Goal: Check status: Check status

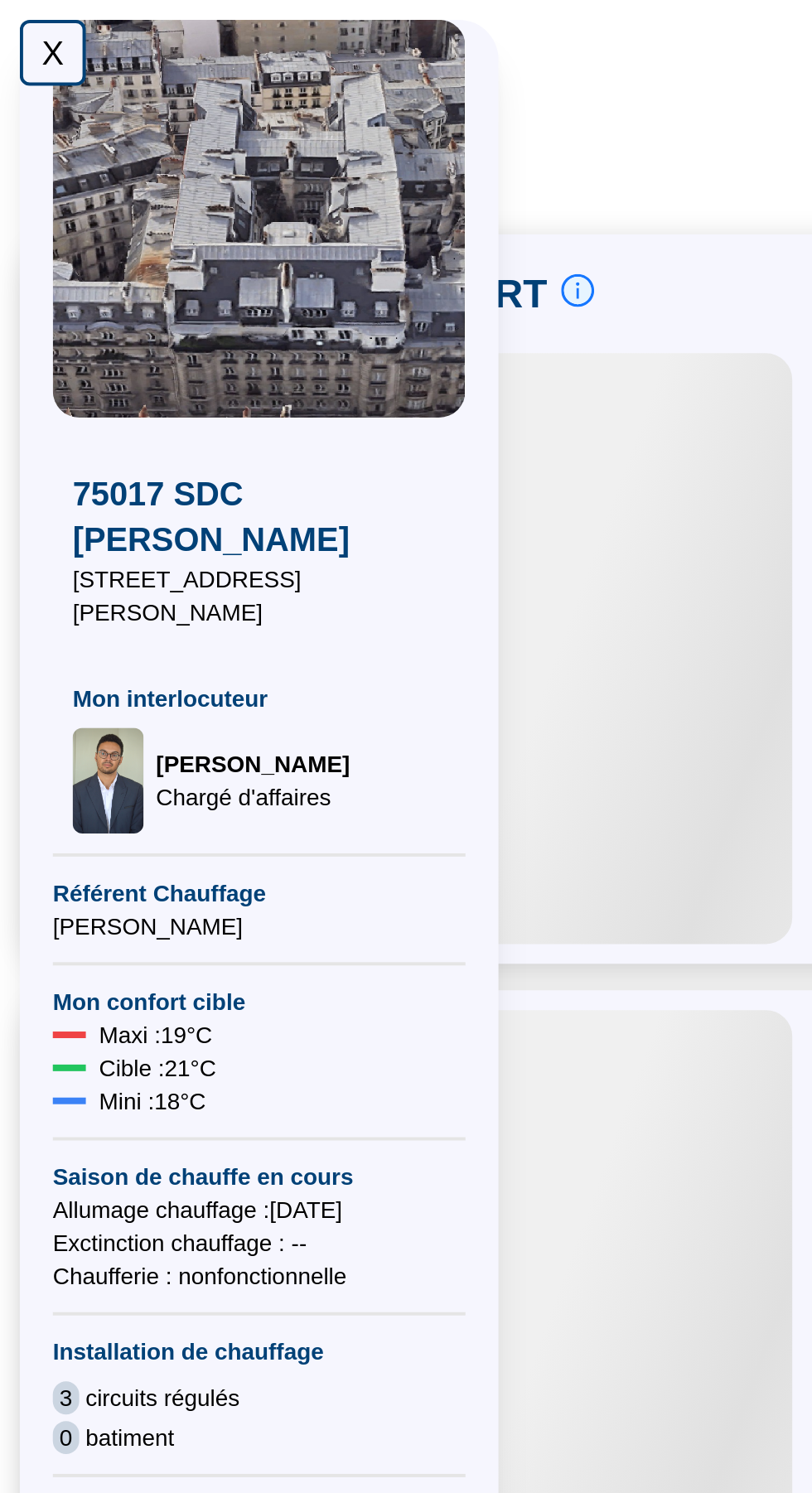
click at [24, 26] on div "X" at bounding box center [26, 26] width 33 height 33
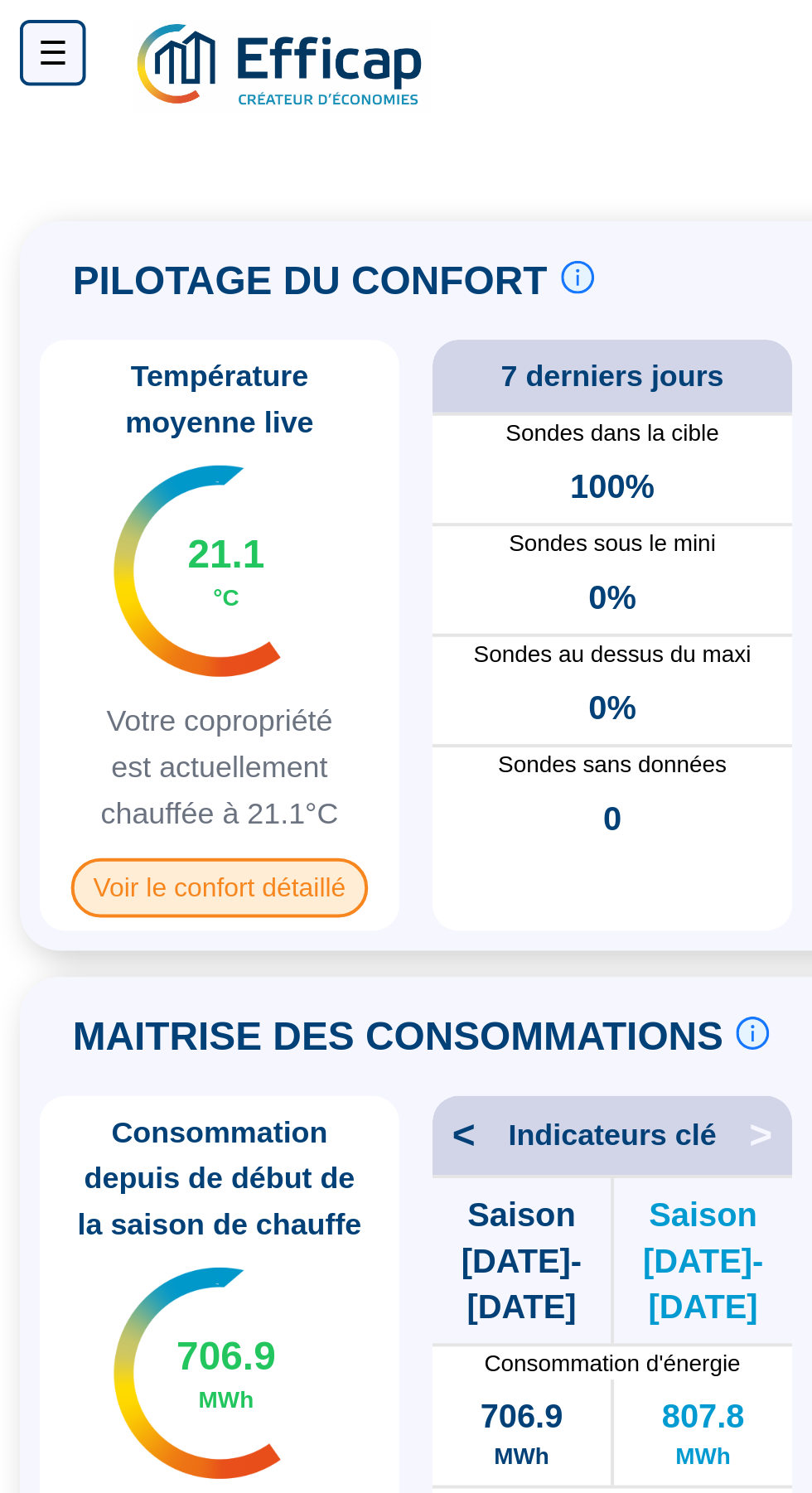
click at [102, 461] on span "Voir le confort détaillé" at bounding box center [110, 446] width 150 height 30
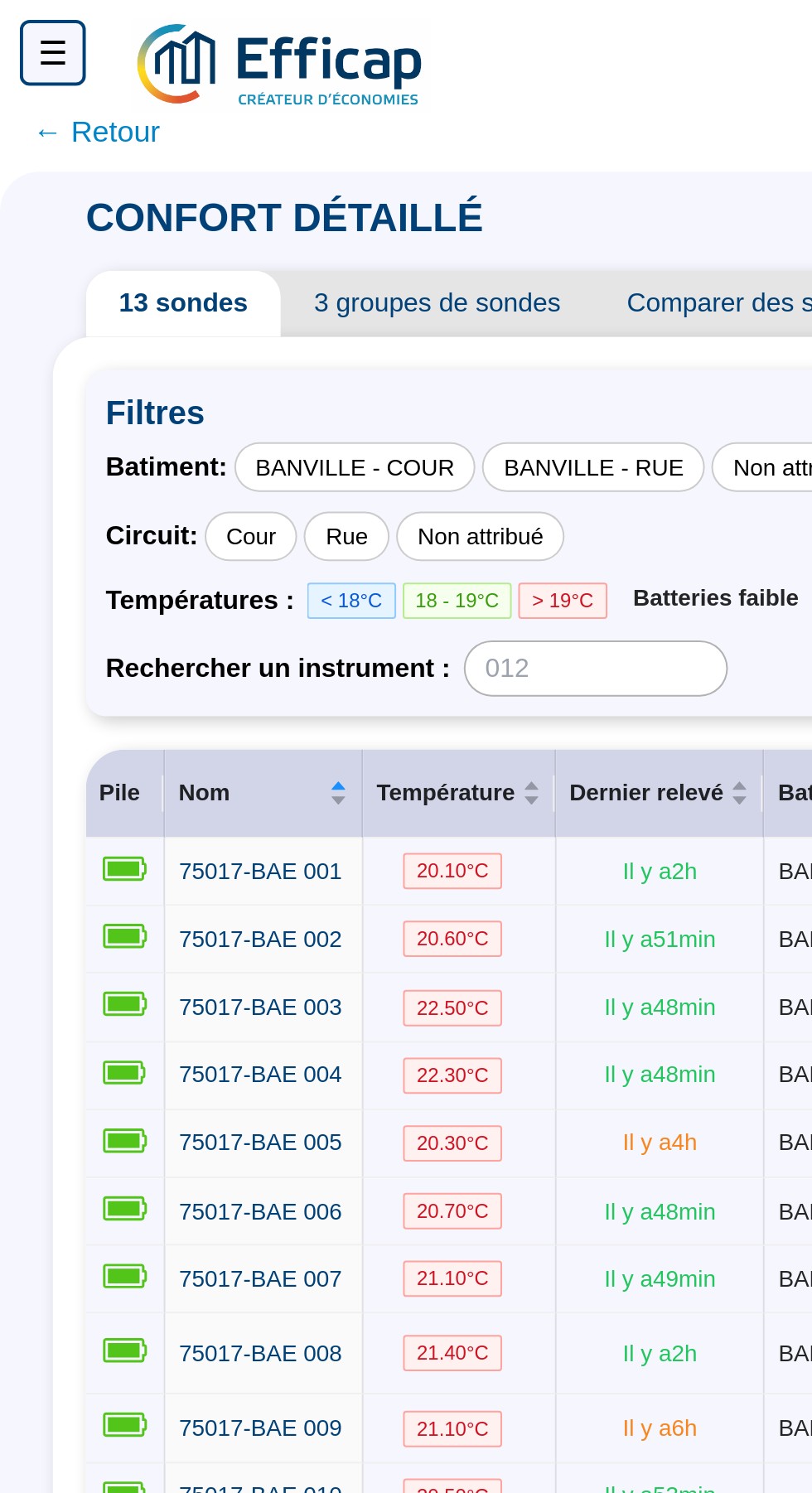
click at [48, 73] on span "← Retour" at bounding box center [48, 66] width 64 height 23
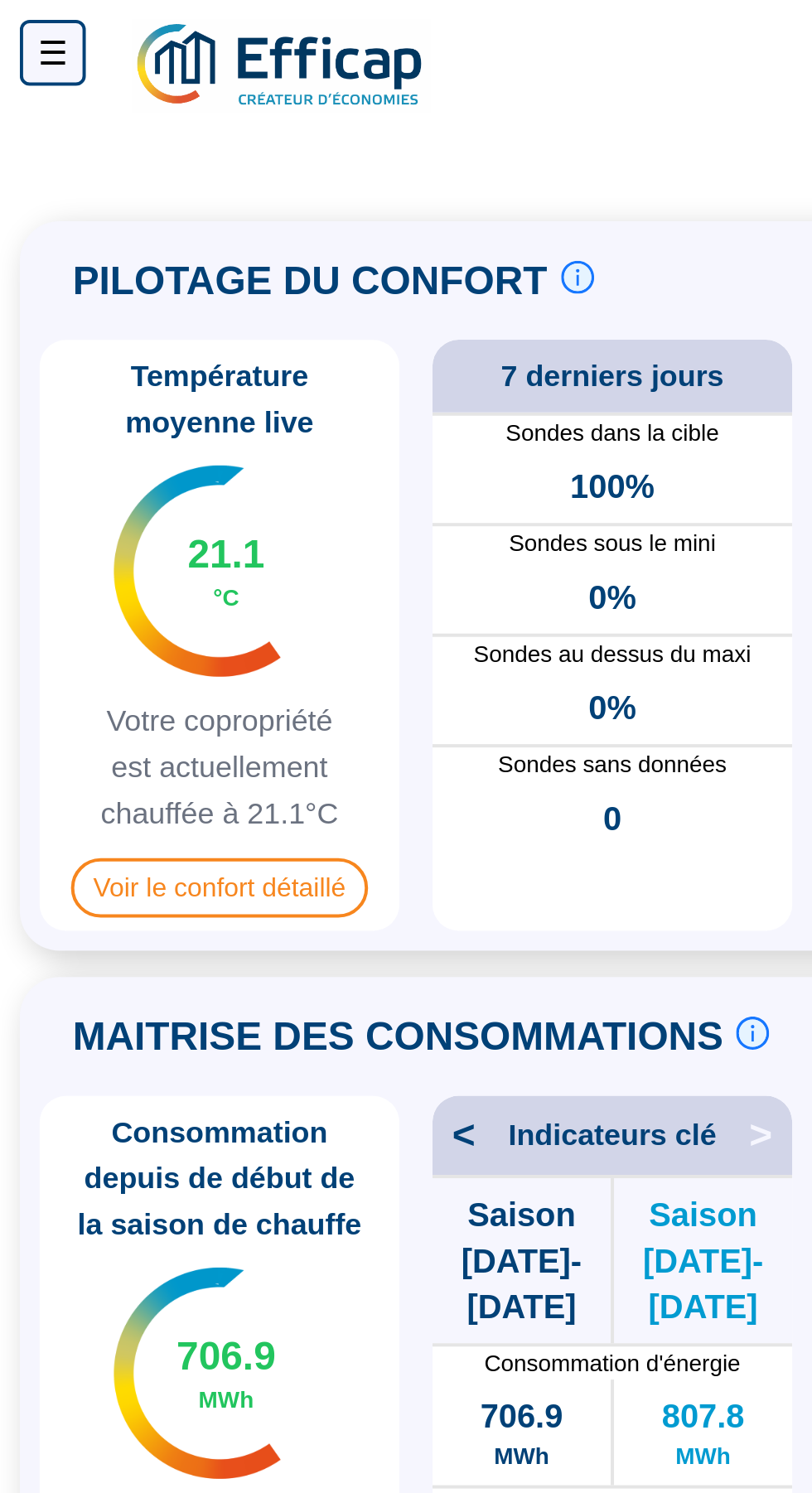
click at [79, 67] on span at bounding box center [406, 62] width 812 height 32
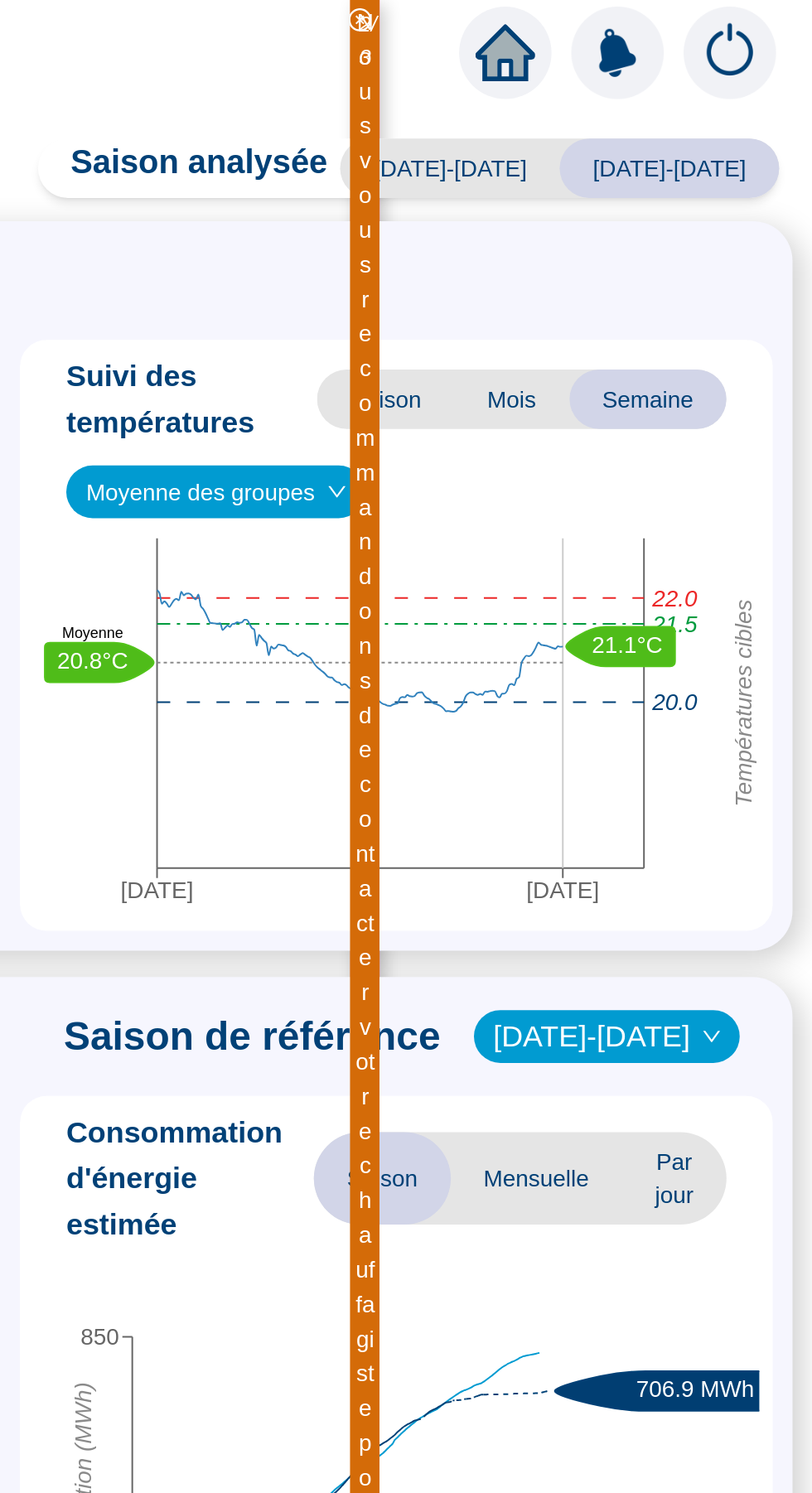
click at [579, 7] on icon "close-circle" at bounding box center [584, 10] width 11 height 11
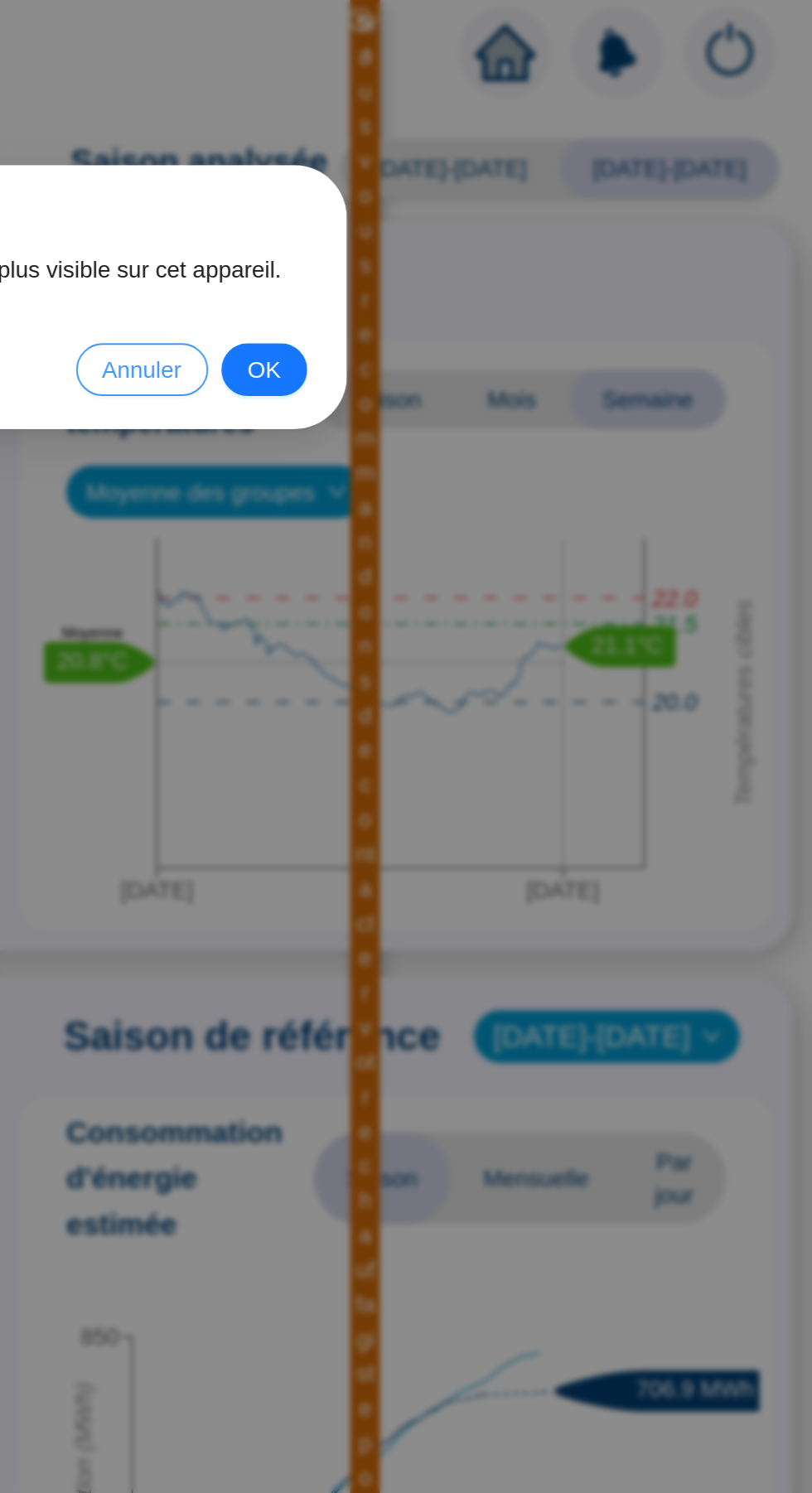
click at [460, 193] on span "Annuler" at bounding box center [474, 185] width 39 height 18
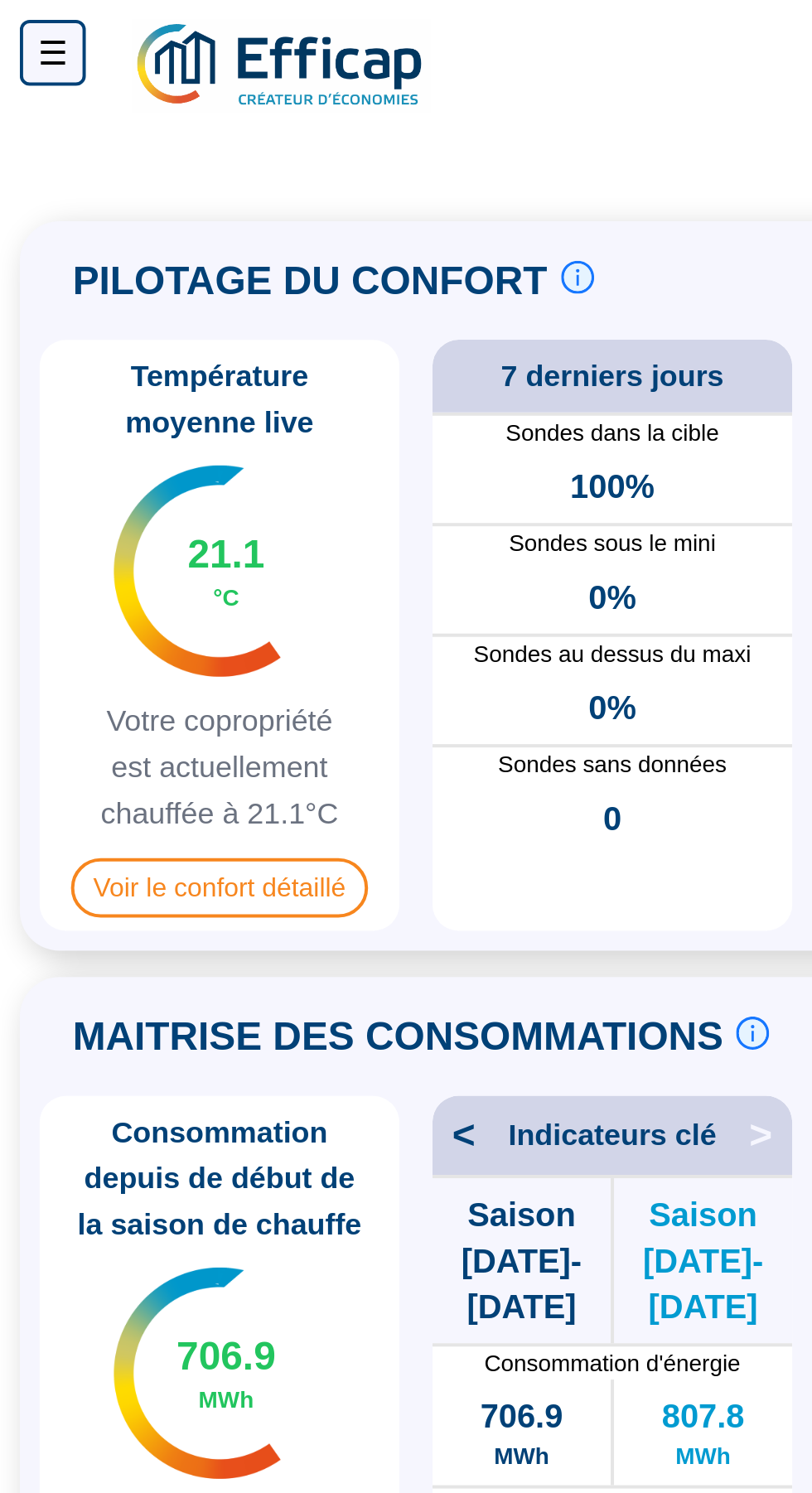
click at [31, 21] on div "☰" at bounding box center [26, 26] width 33 height 33
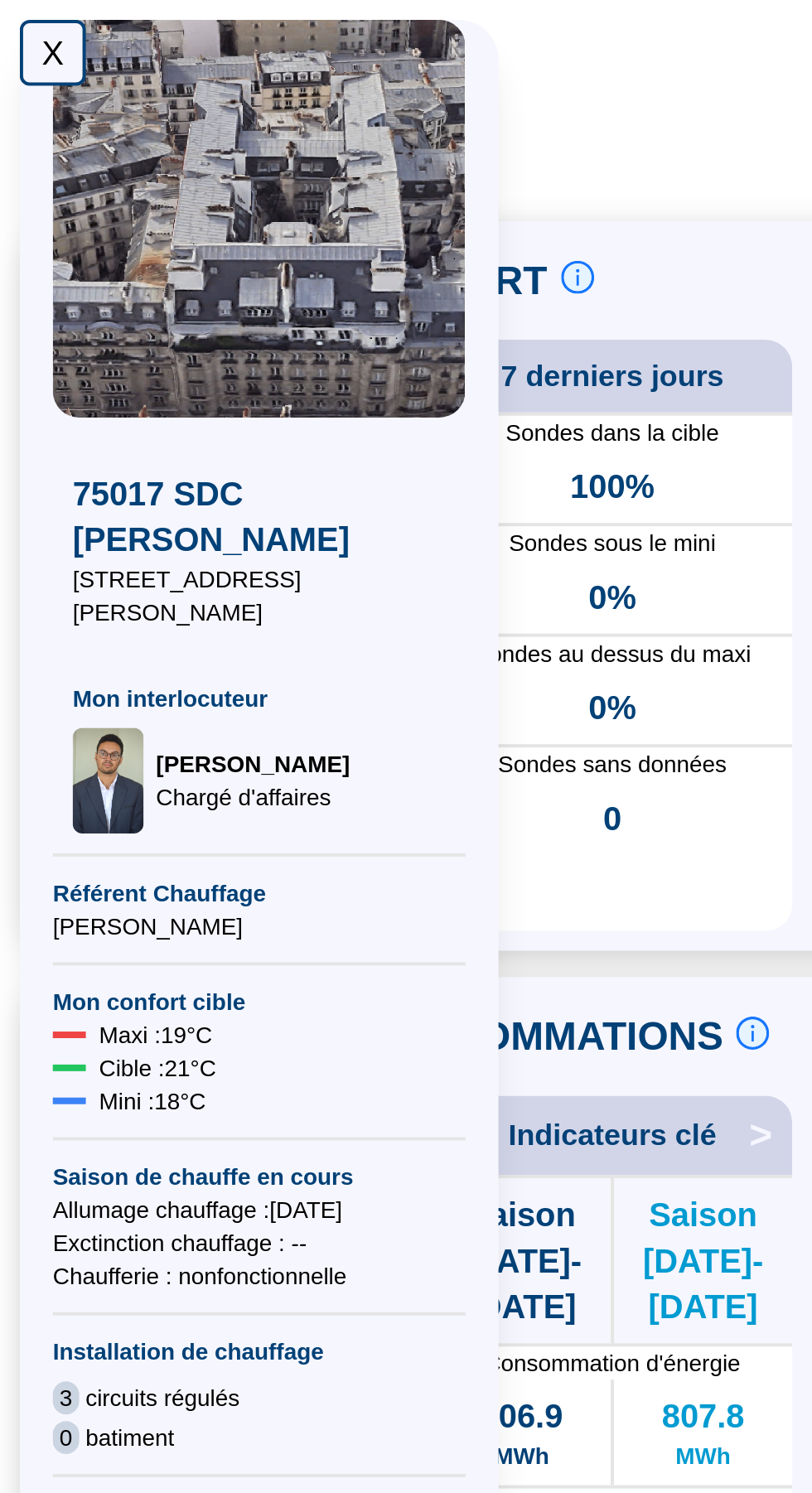
click at [11, 27] on div "X" at bounding box center [26, 26] width 33 height 33
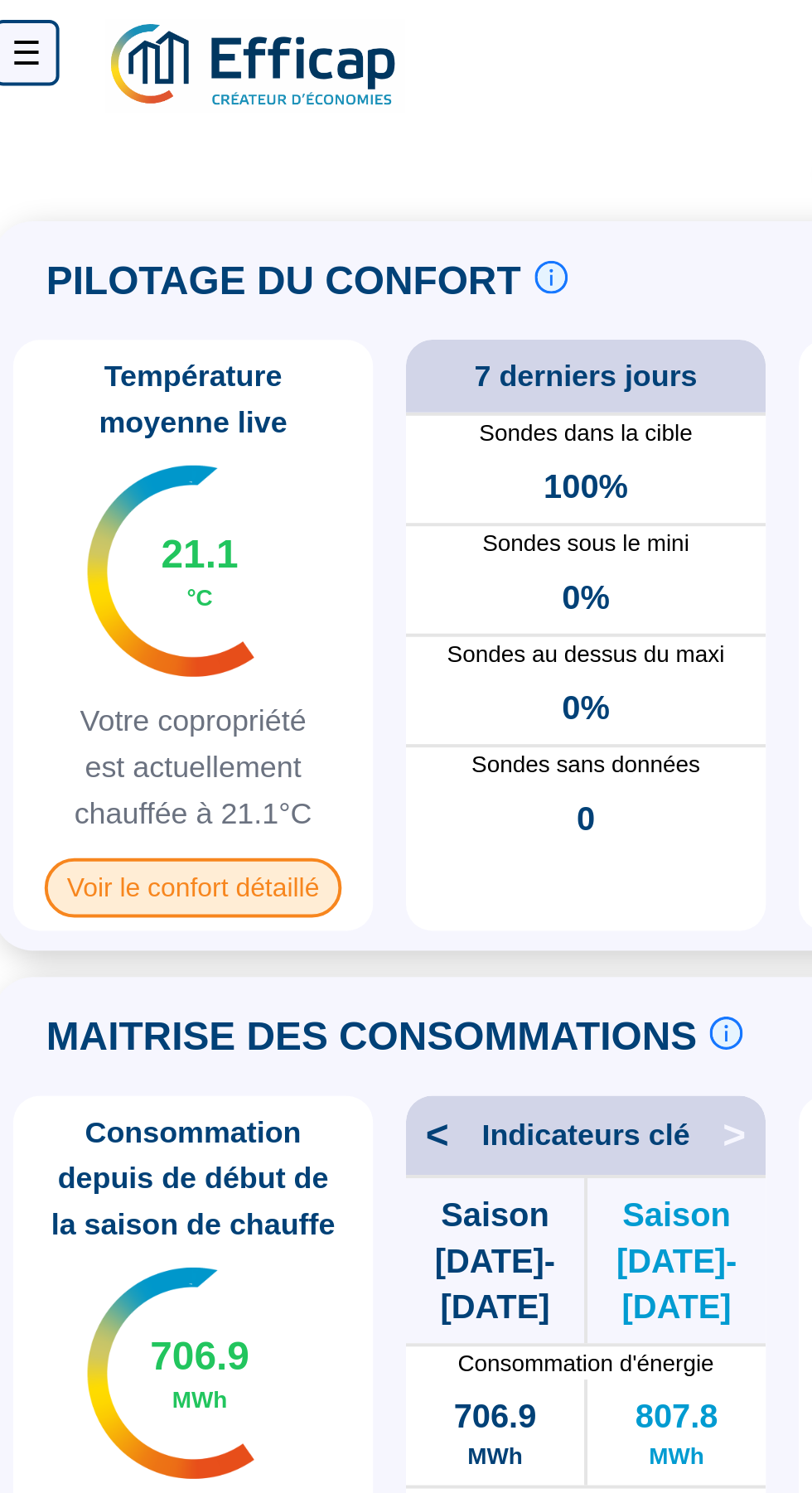
click at [110, 451] on span "Voir le confort détaillé" at bounding box center [110, 446] width 150 height 30
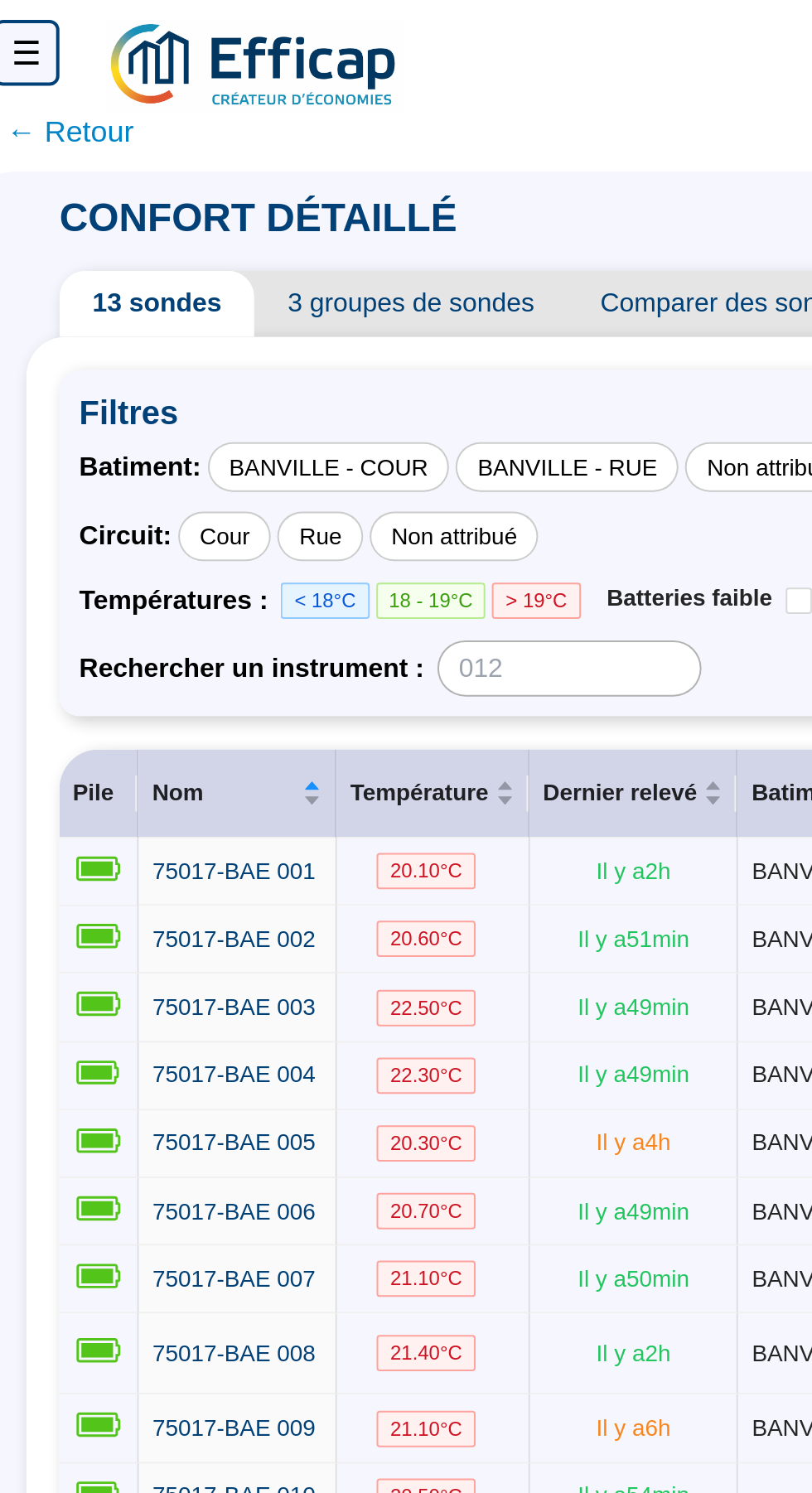
click at [66, 65] on span "← Retour" at bounding box center [48, 66] width 64 height 23
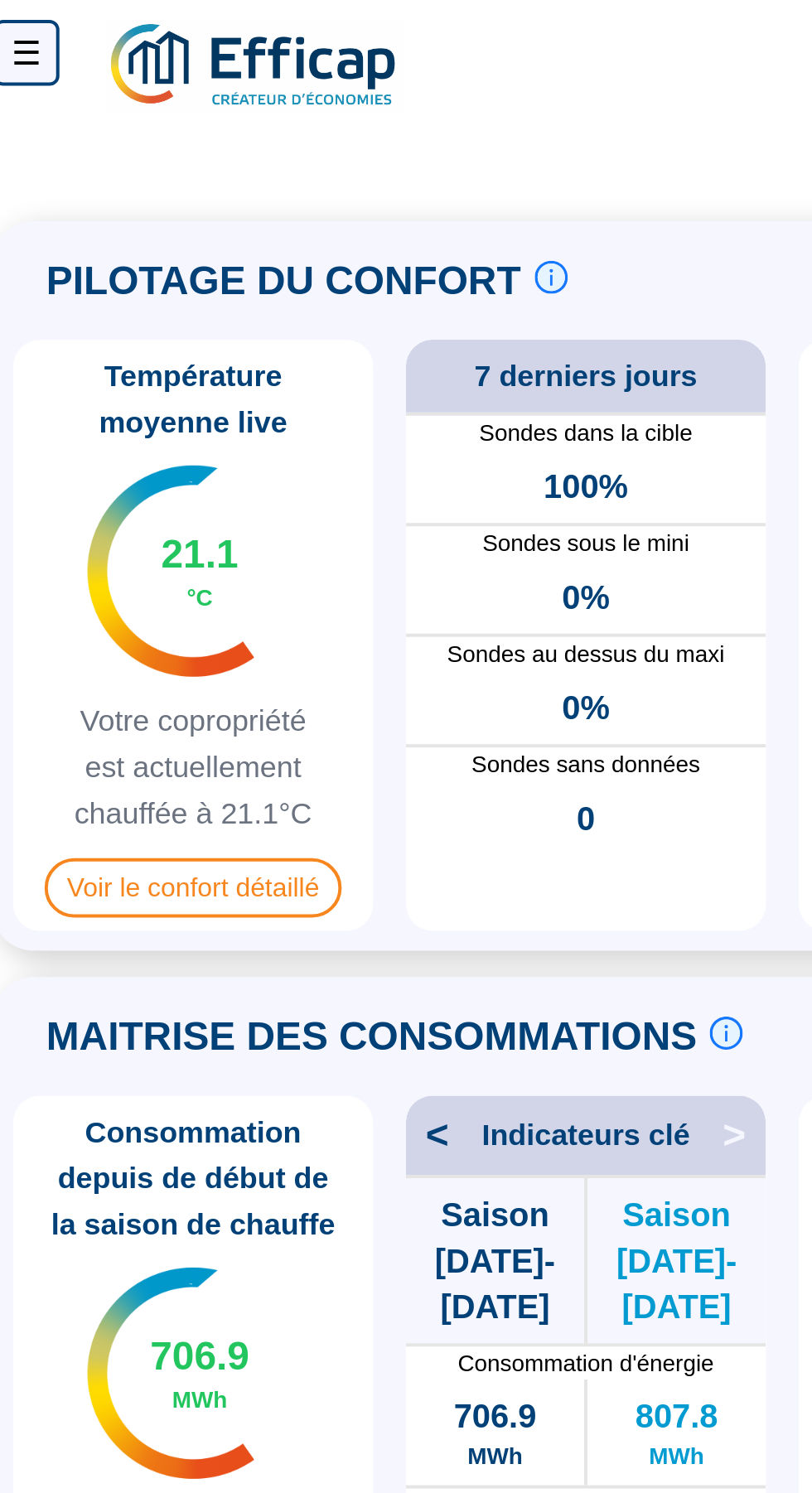
click at [62, 70] on span at bounding box center [406, 62] width 812 height 32
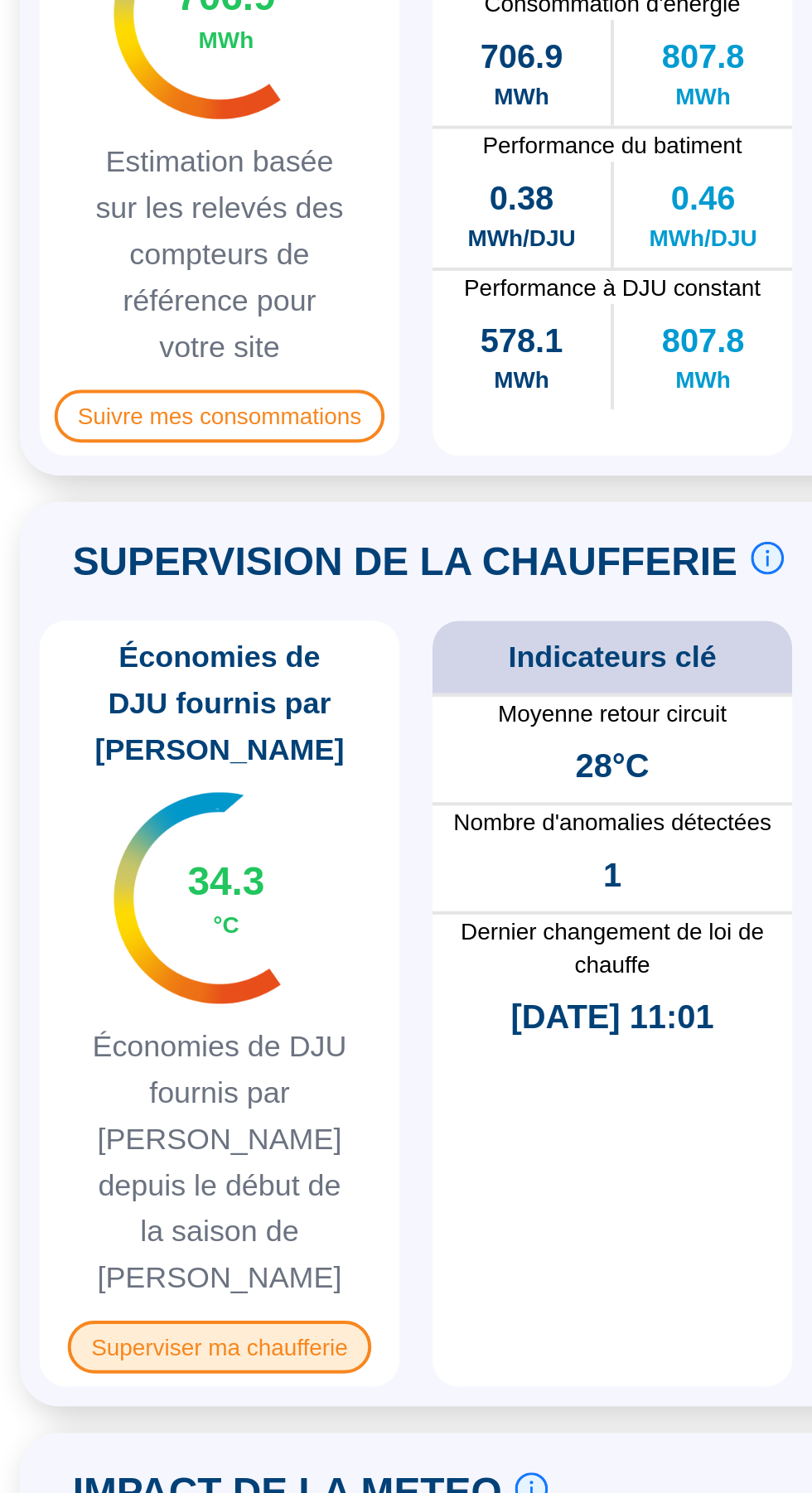
click at [131, 1172] on span "Superviser ma chaufferie" at bounding box center [110, 1185] width 152 height 26
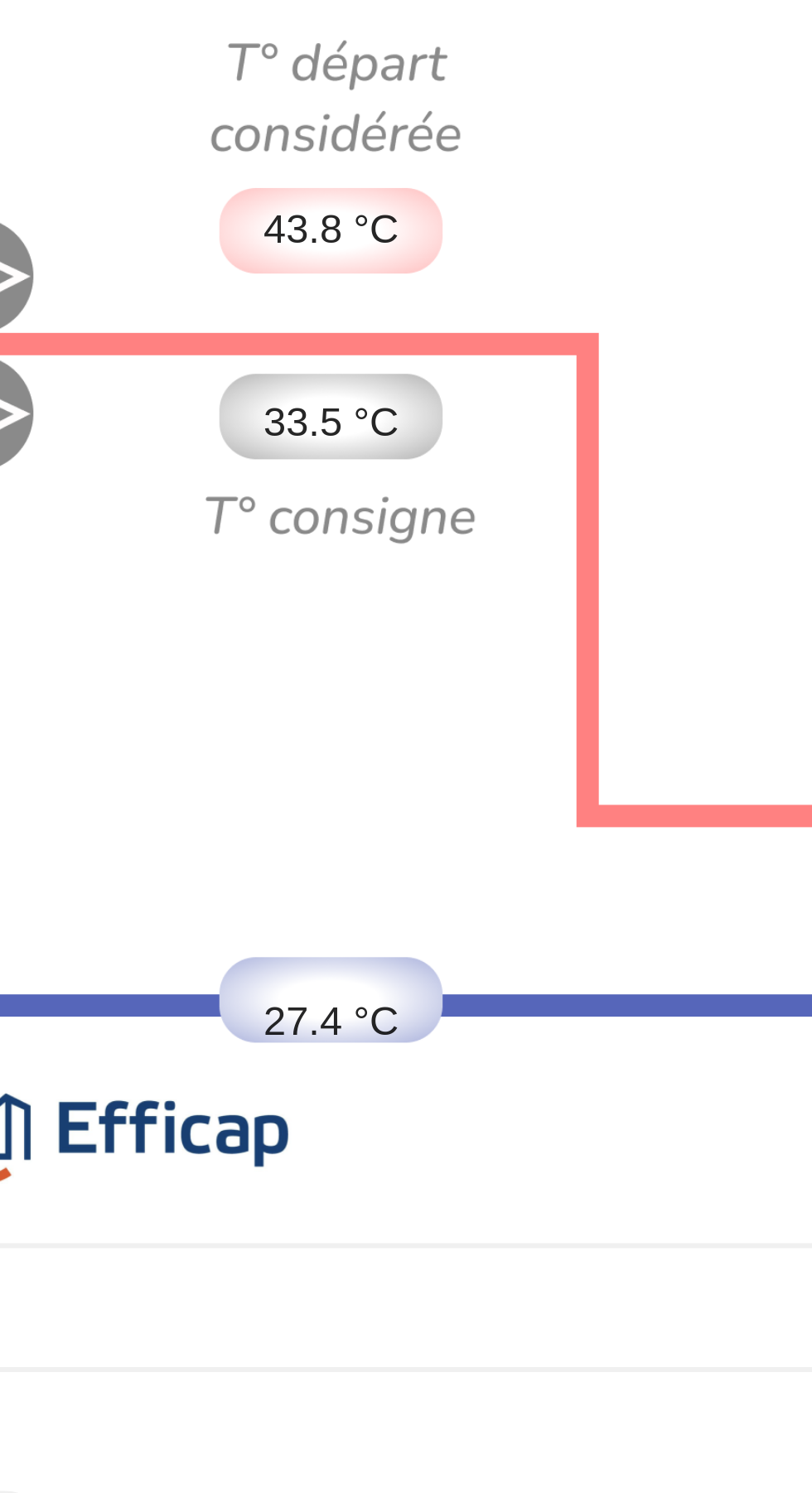
click at [360, 328] on img at bounding box center [315, 333] width 542 height 206
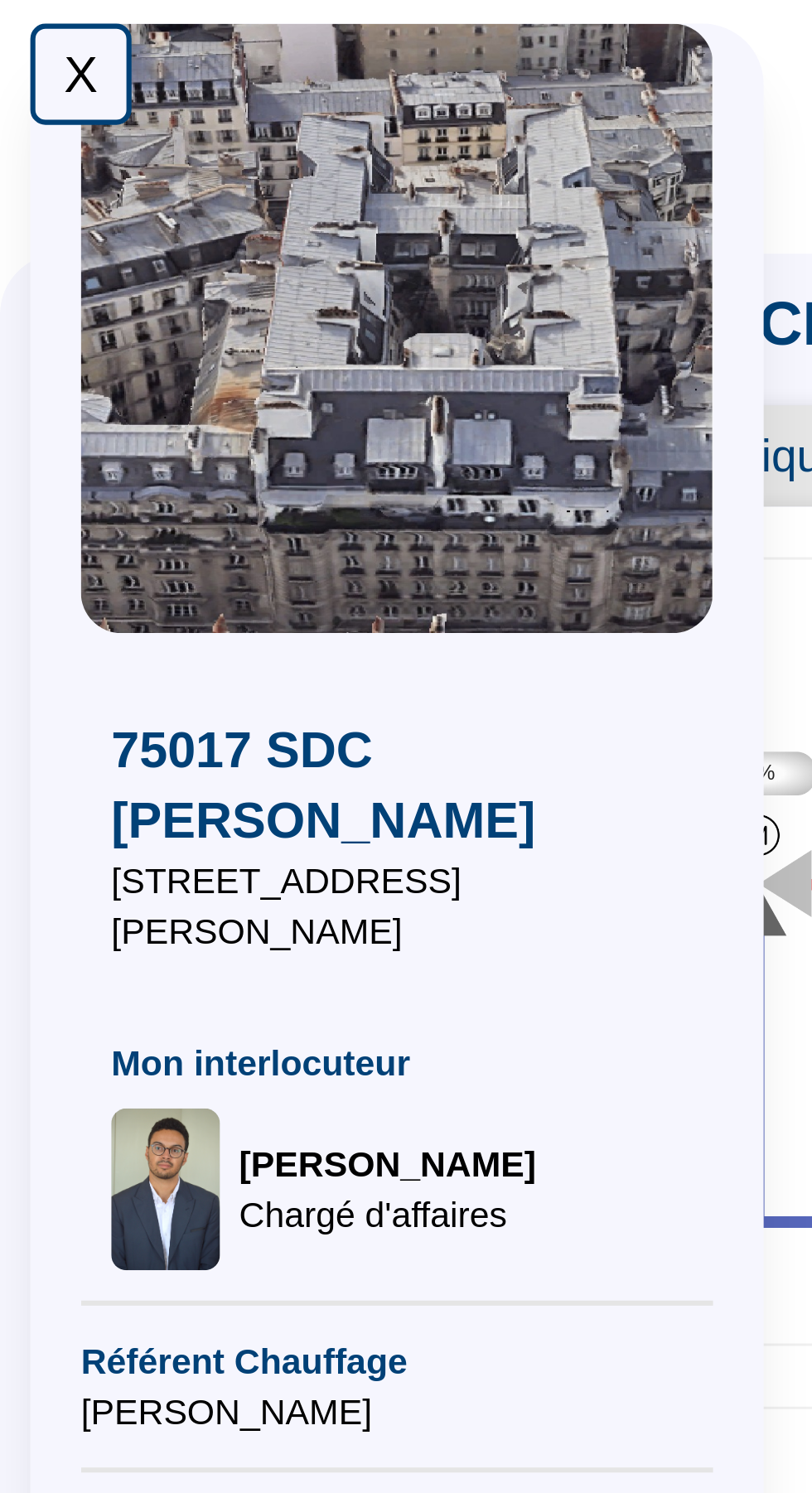
click at [19, 23] on div "X" at bounding box center [26, 26] width 33 height 33
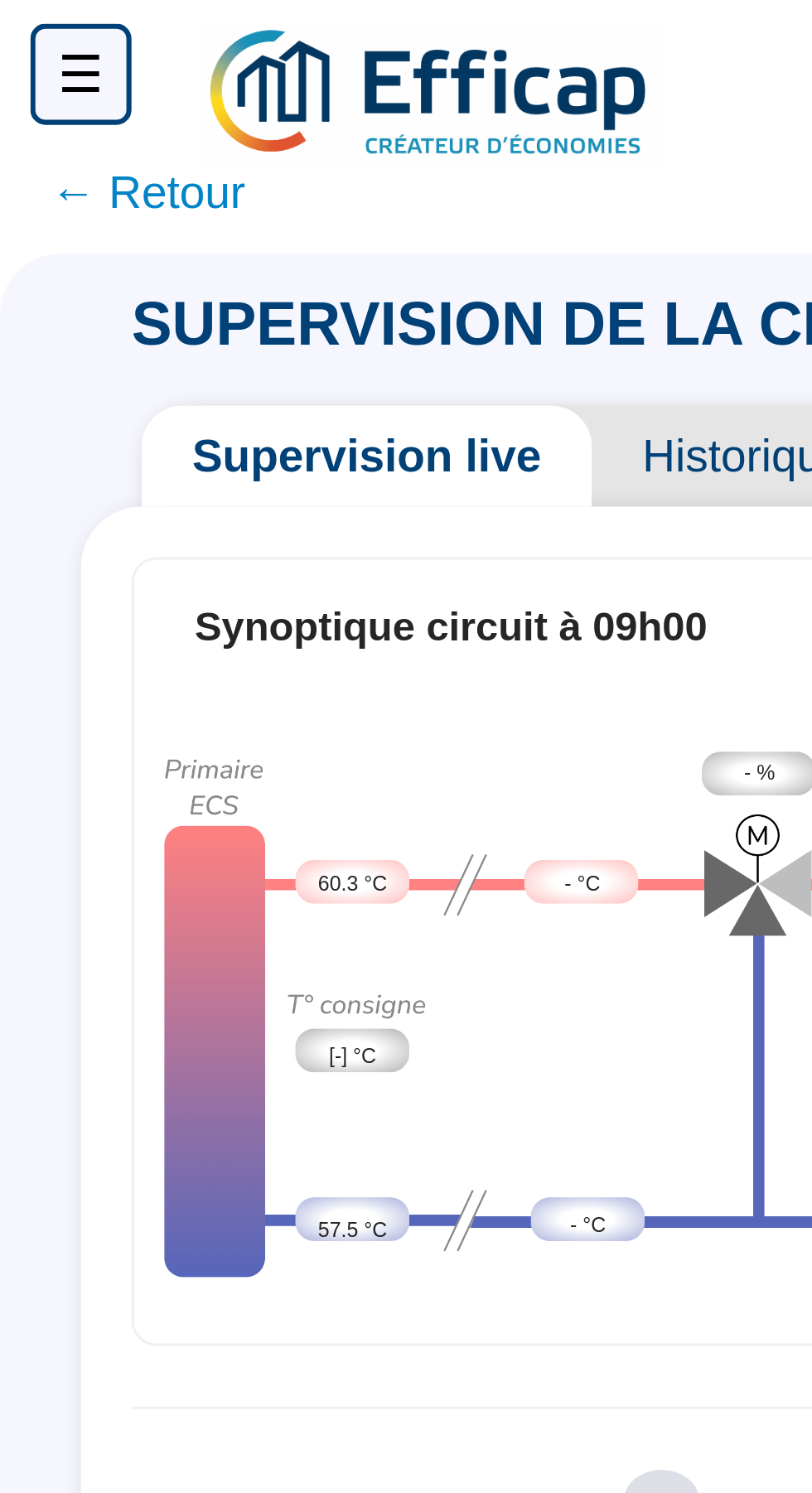
click at [36, 68] on span "← Retour" at bounding box center [48, 65] width 64 height 23
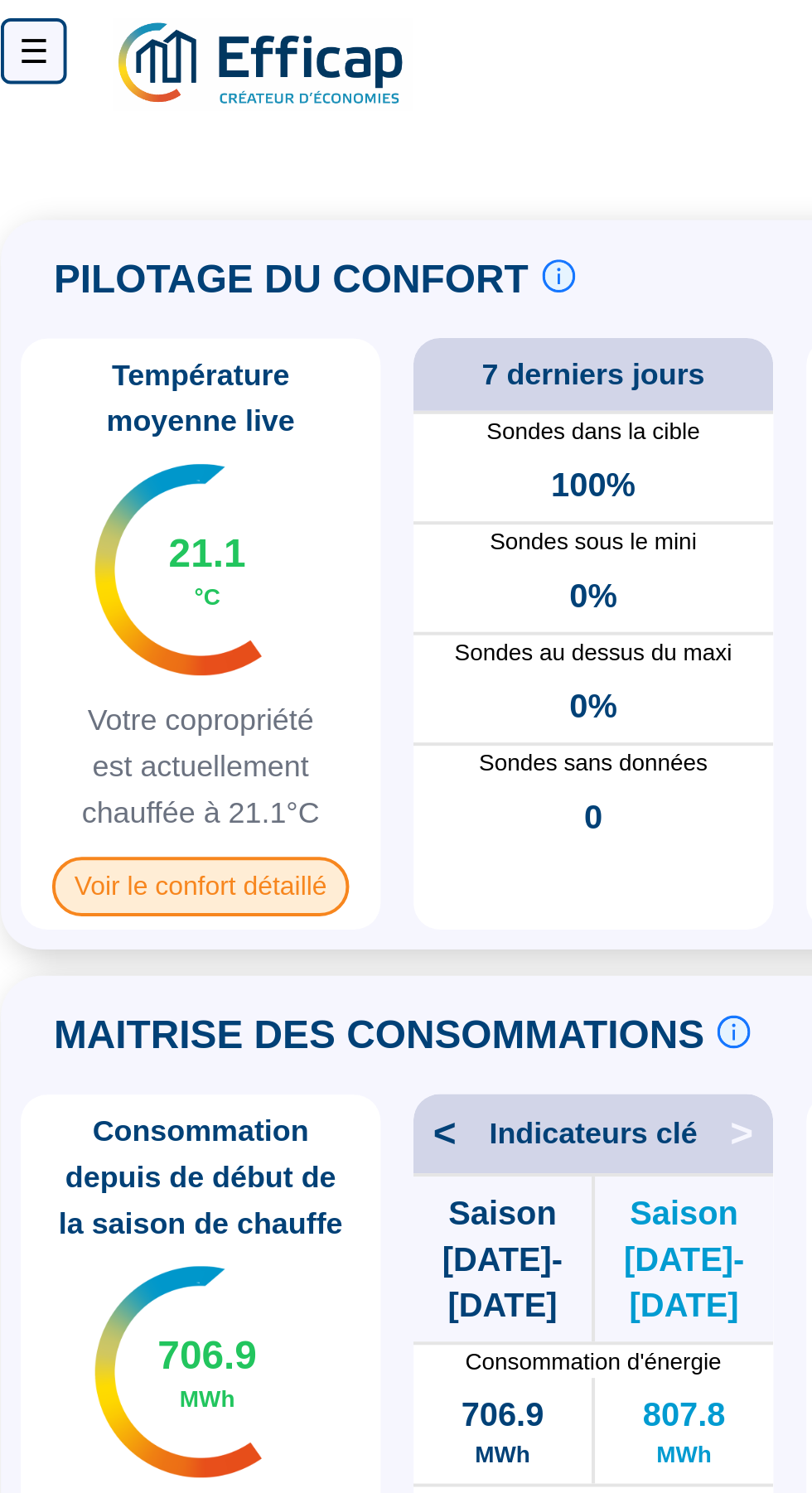
click at [106, 445] on span "Voir le confort détaillé" at bounding box center [110, 446] width 150 height 30
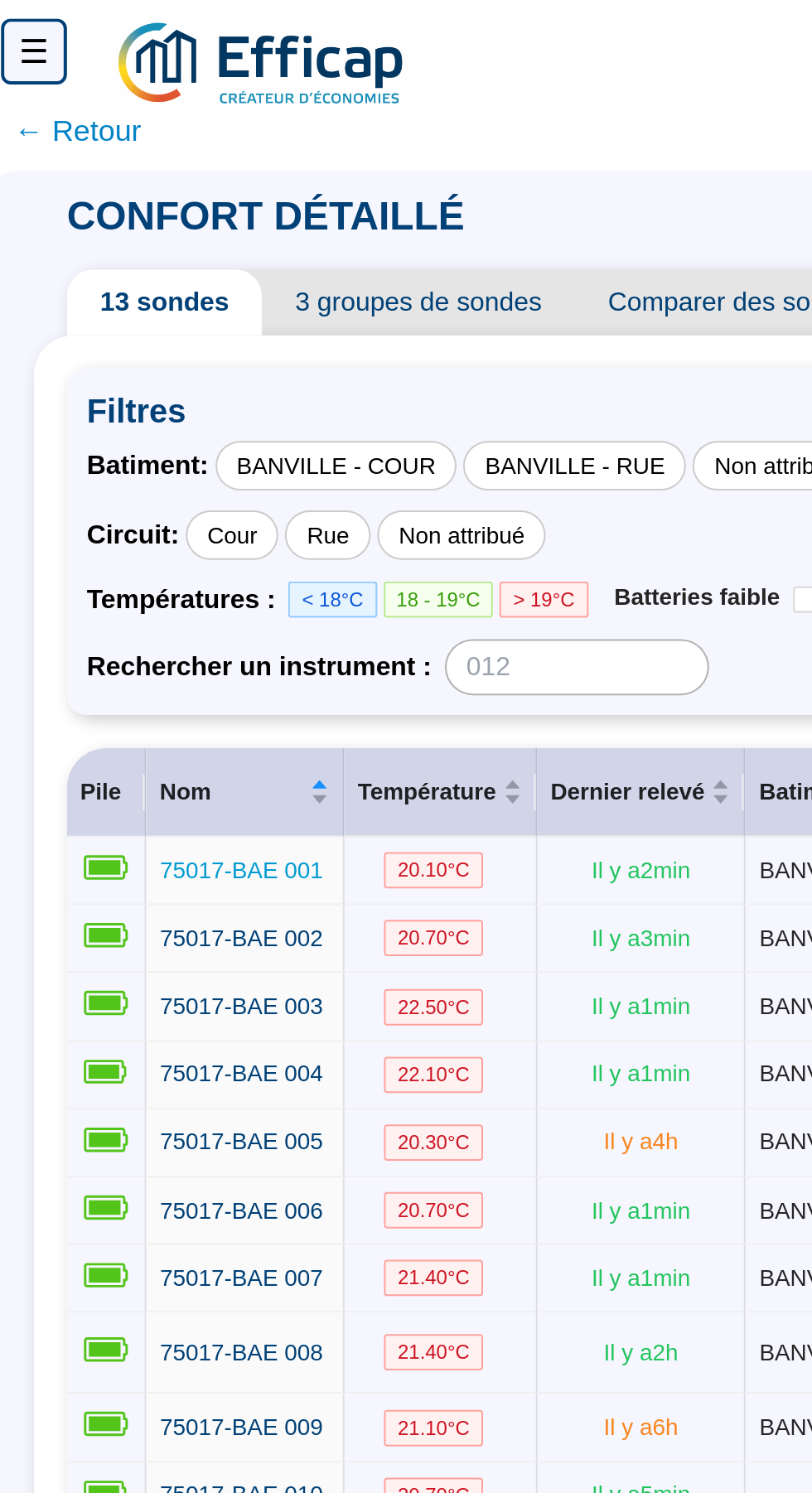
click at [136, 439] on span "75017-BAE 001" at bounding box center [130, 437] width 82 height 13
